Goal: Book appointment/travel/reservation

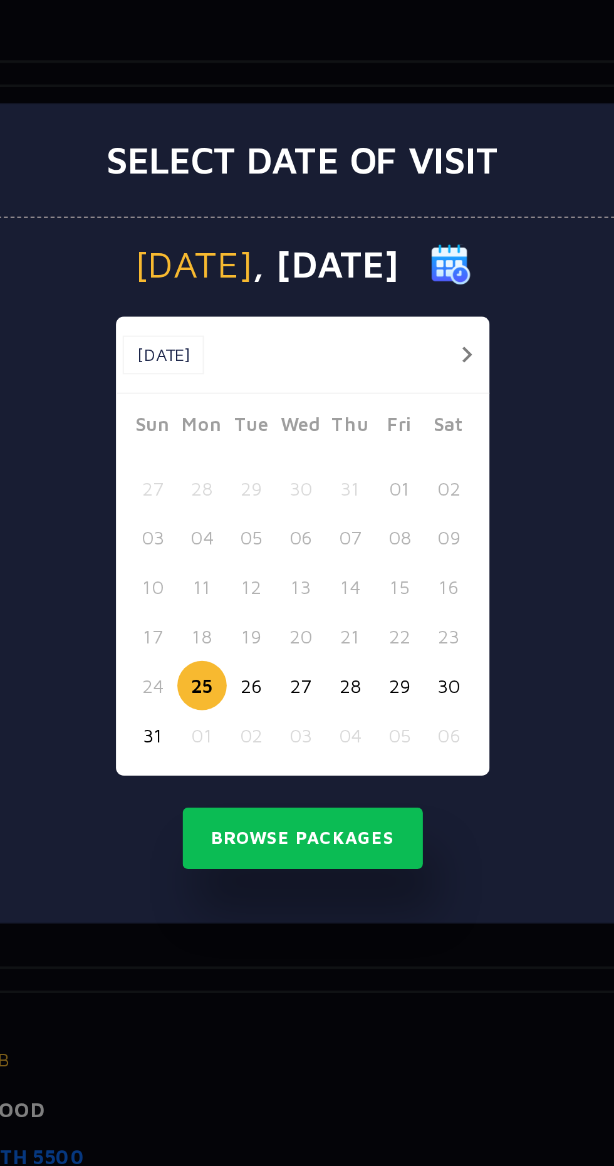
click at [384, 508] on button "button" at bounding box center [384, 509] width 16 height 16
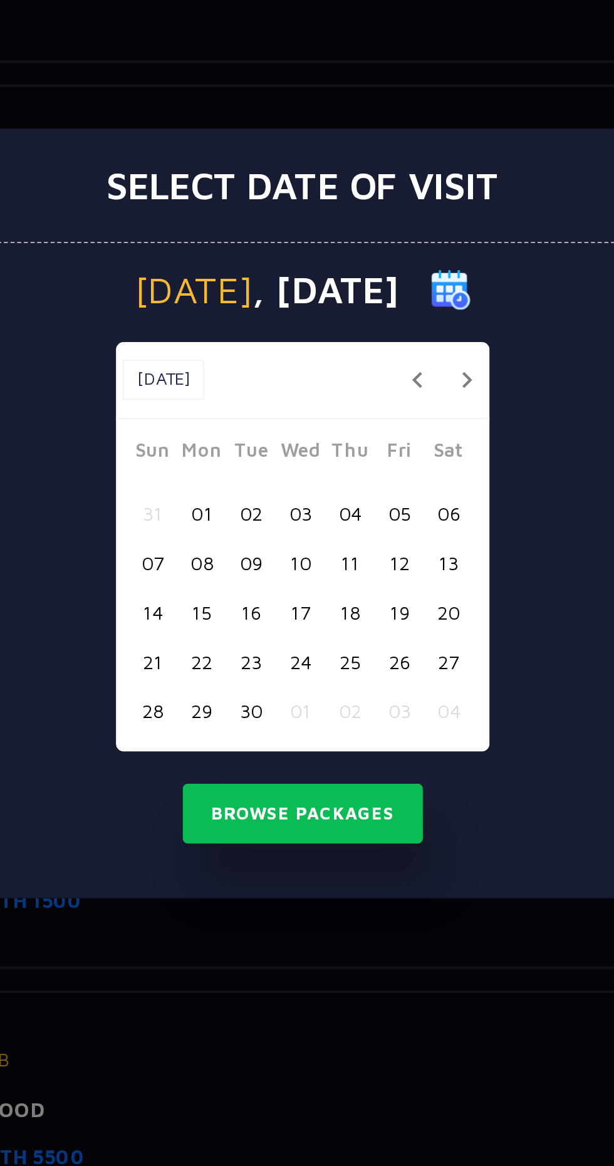
click at [384, 518] on button "button" at bounding box center [384, 521] width 16 height 16
click at [330, 654] on button "23" at bounding box center [329, 652] width 23 height 23
click at [354, 657] on button "24" at bounding box center [352, 652] width 23 height 23
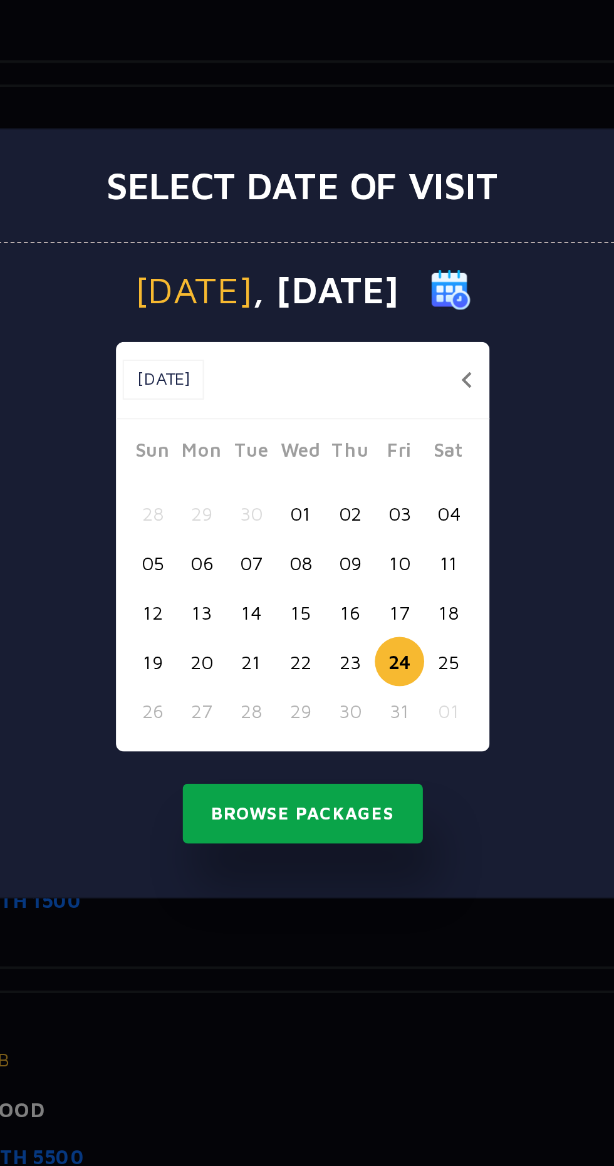
click at [337, 721] on button "Browse Packages" at bounding box center [307, 724] width 113 height 29
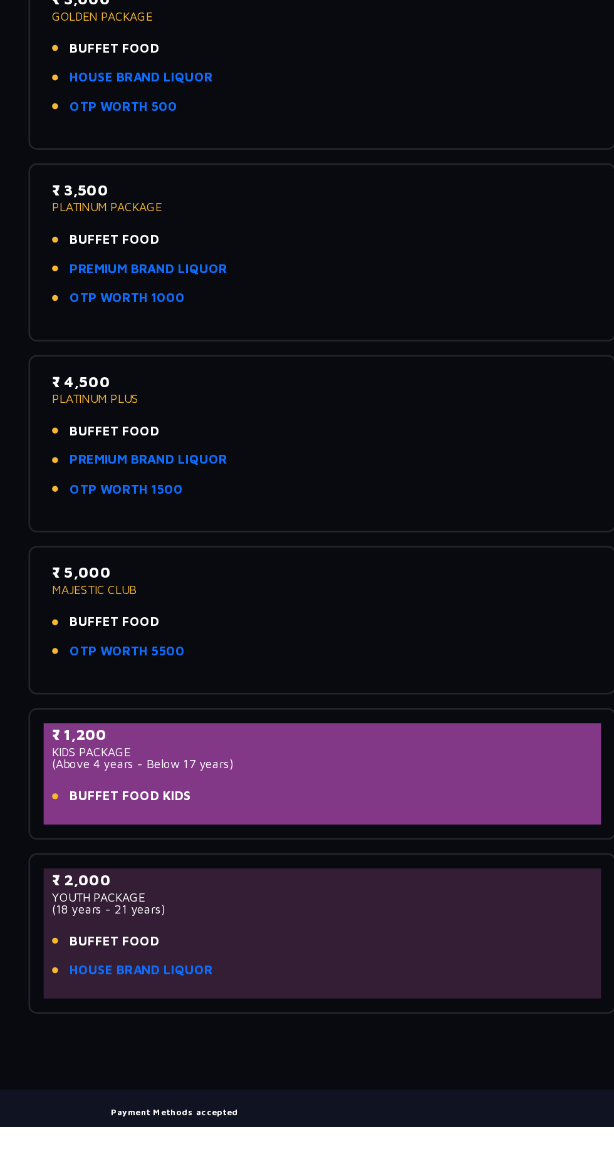
scroll to position [88, 0]
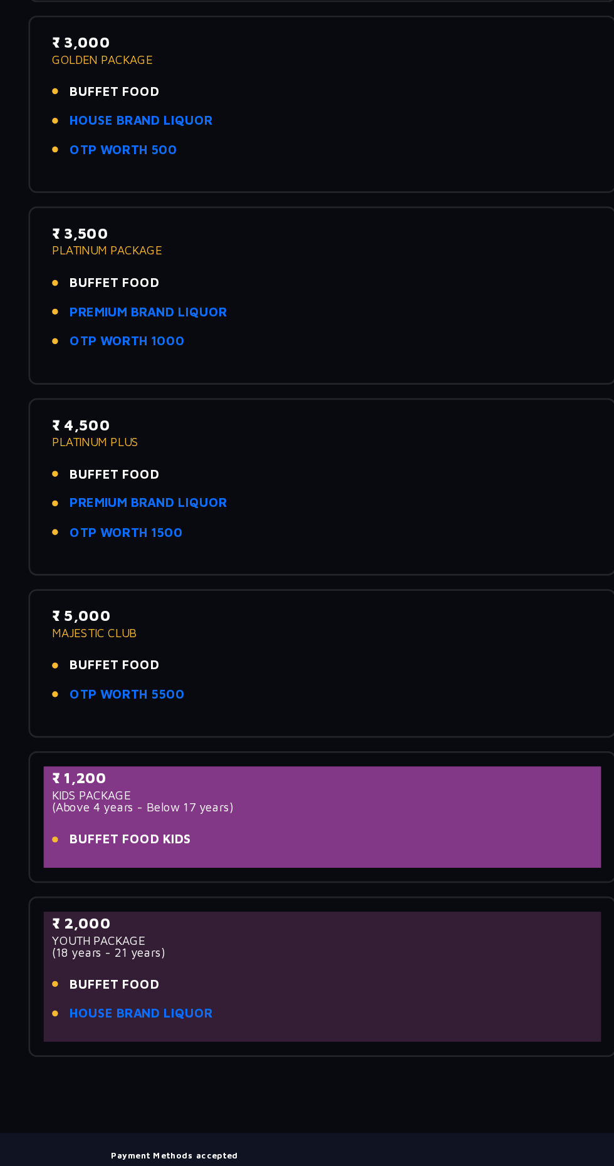
scroll to position [0, 0]
